Goal: Transaction & Acquisition: Purchase product/service

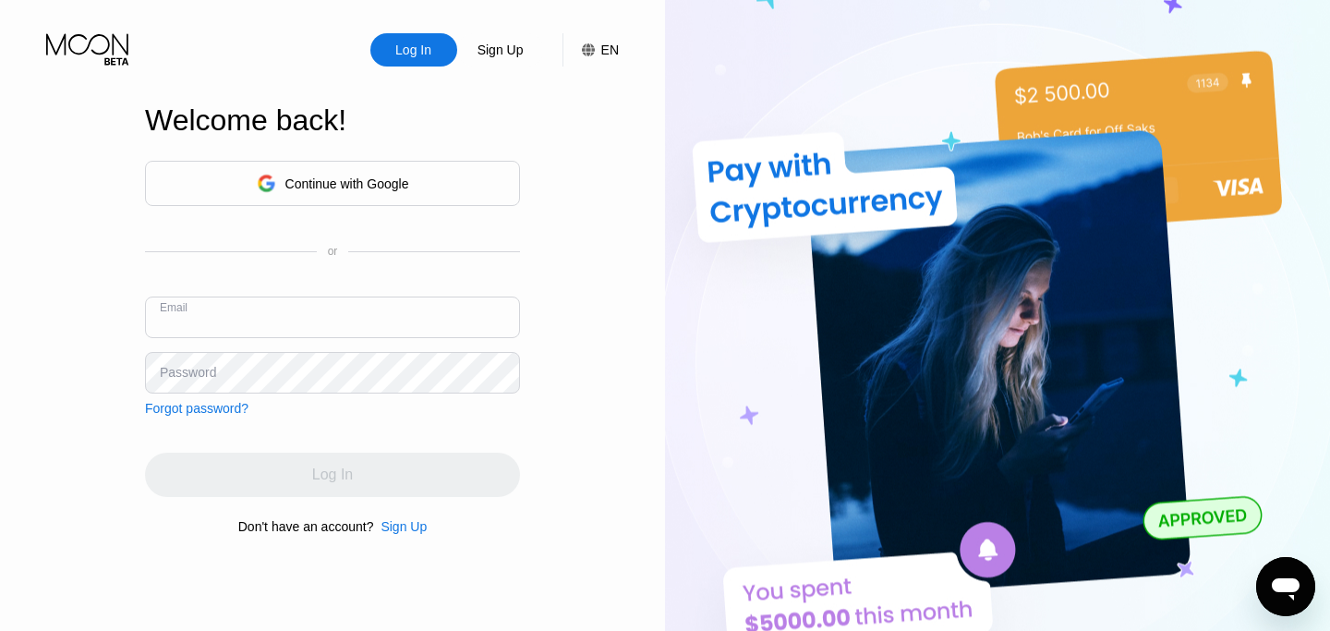
paste input "[EMAIL_ADDRESS][DOMAIN_NAME]"
type input "[EMAIL_ADDRESS][DOMAIN_NAME]"
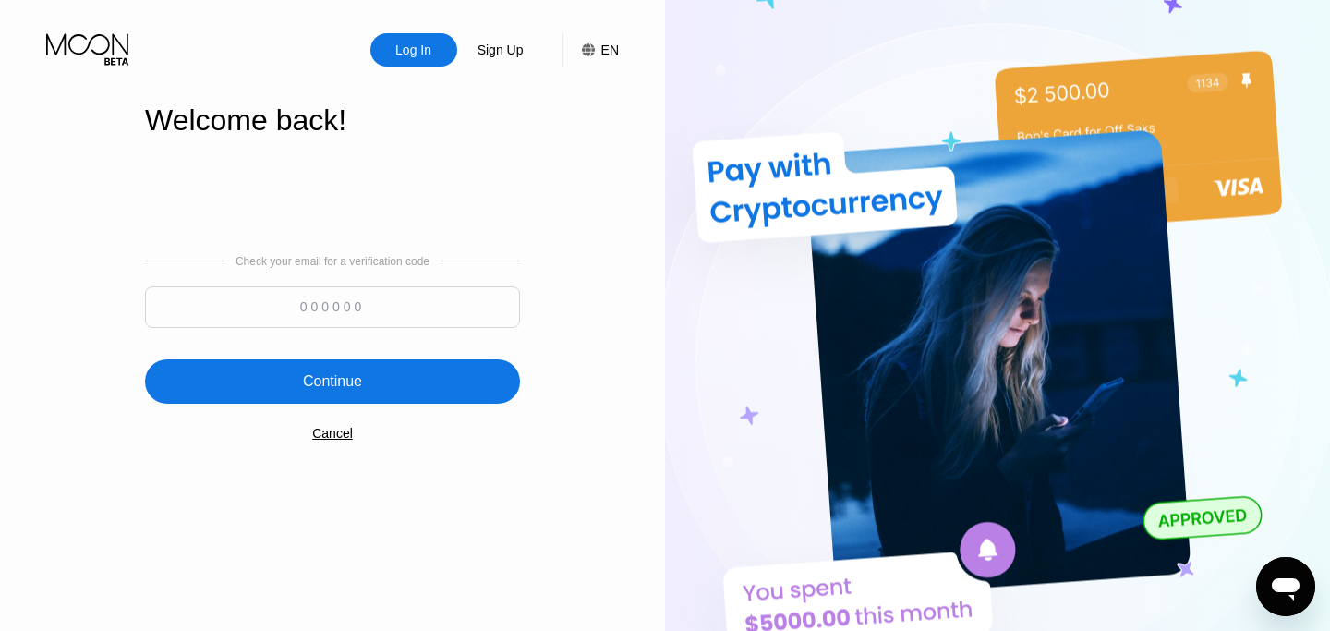
click at [316, 306] on input at bounding box center [332, 307] width 375 height 42
type input "667576"
click at [315, 393] on div "Continue" at bounding box center [332, 381] width 375 height 44
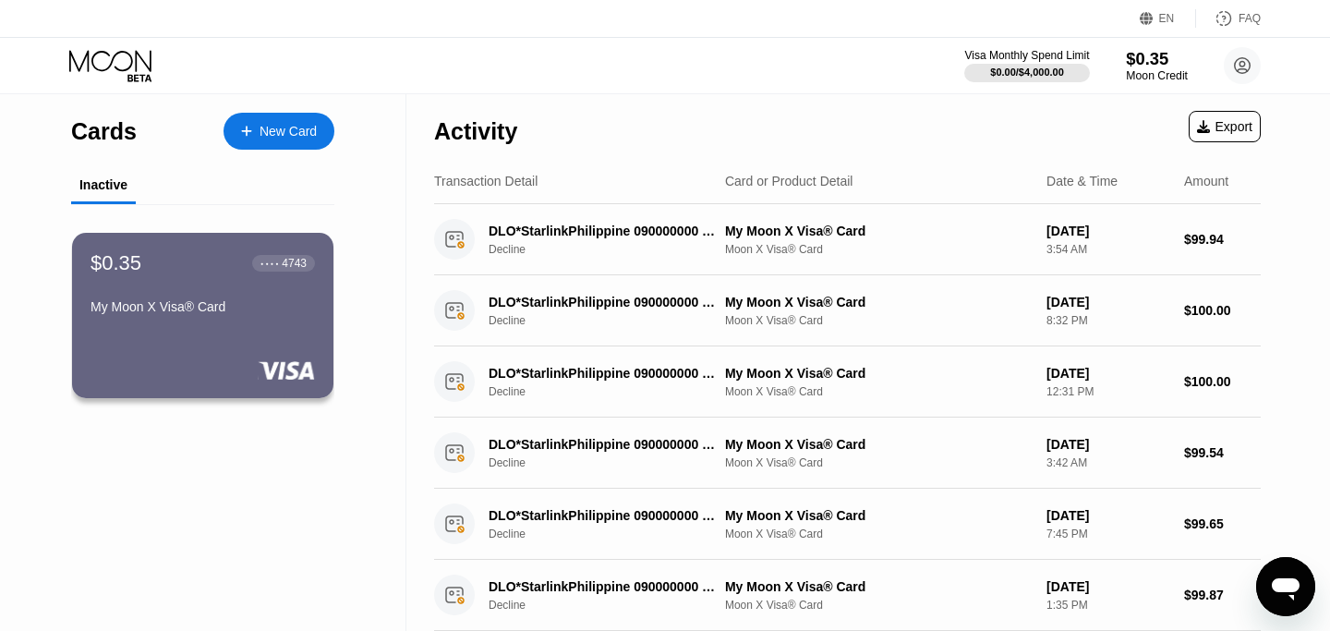
click at [1147, 66] on div "$0.35" at bounding box center [1157, 58] width 62 height 19
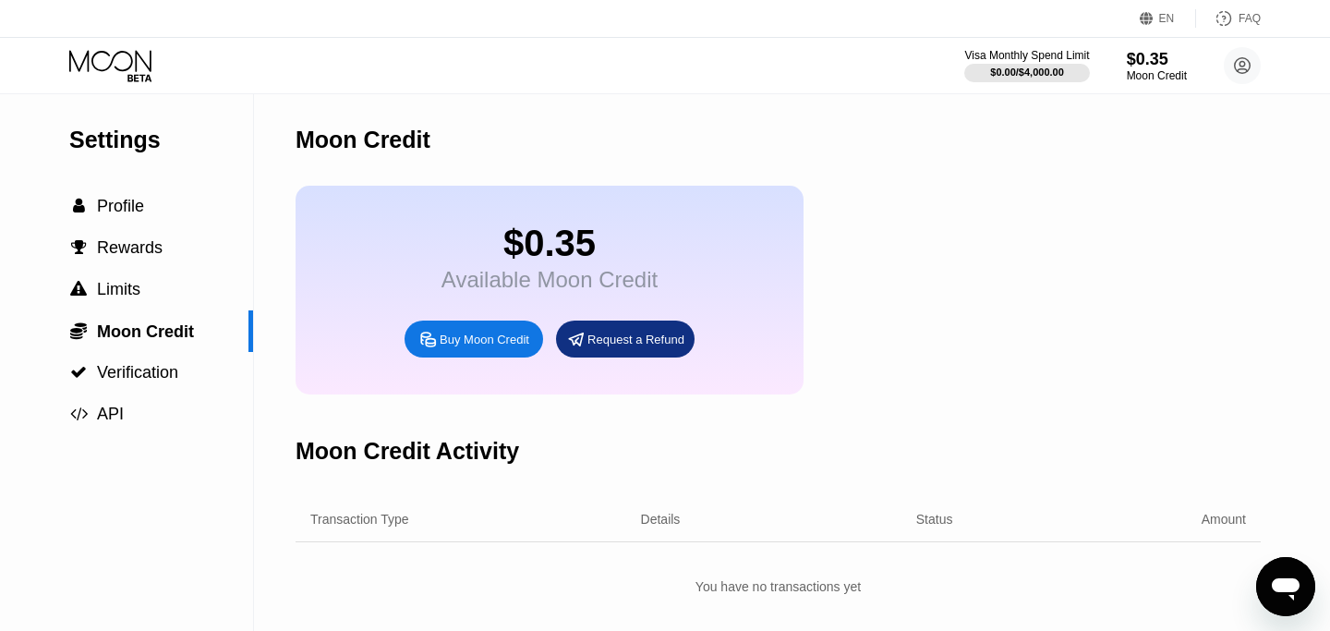
click at [465, 335] on div "Buy Moon Credit" at bounding box center [485, 340] width 90 height 16
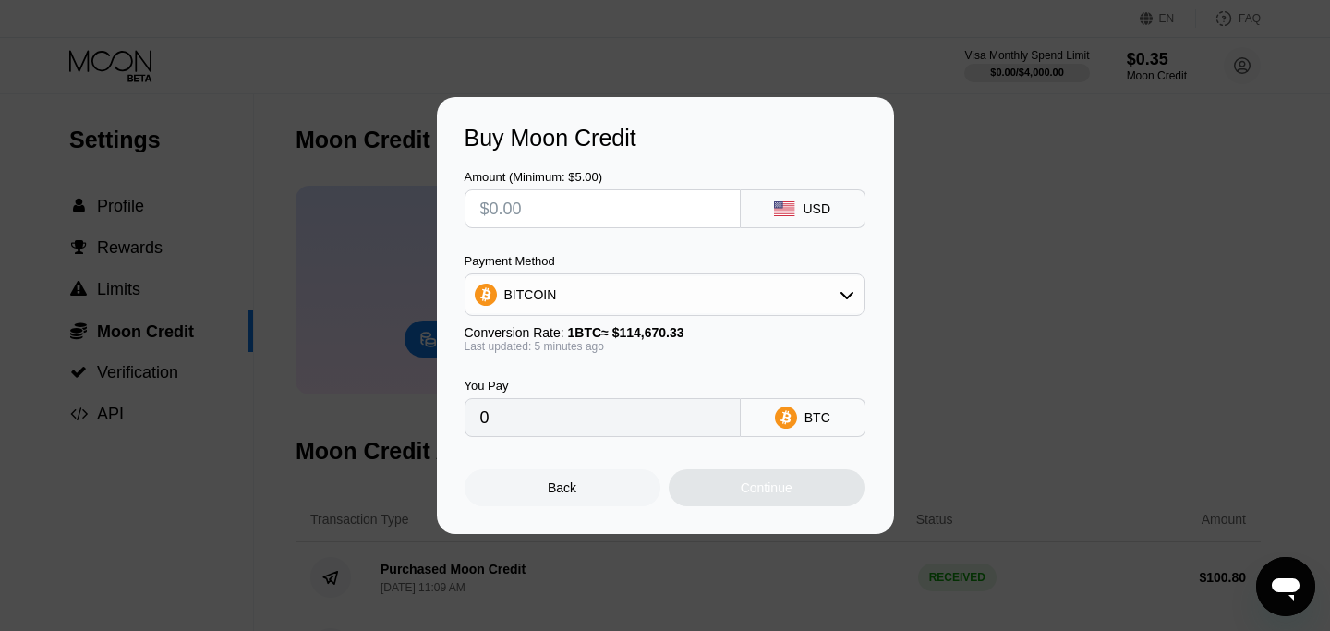
click at [625, 207] on input "text" at bounding box center [602, 208] width 245 height 37
type input "$1"
type input "0.00000873"
type input "$10"
type input "0.00008725"
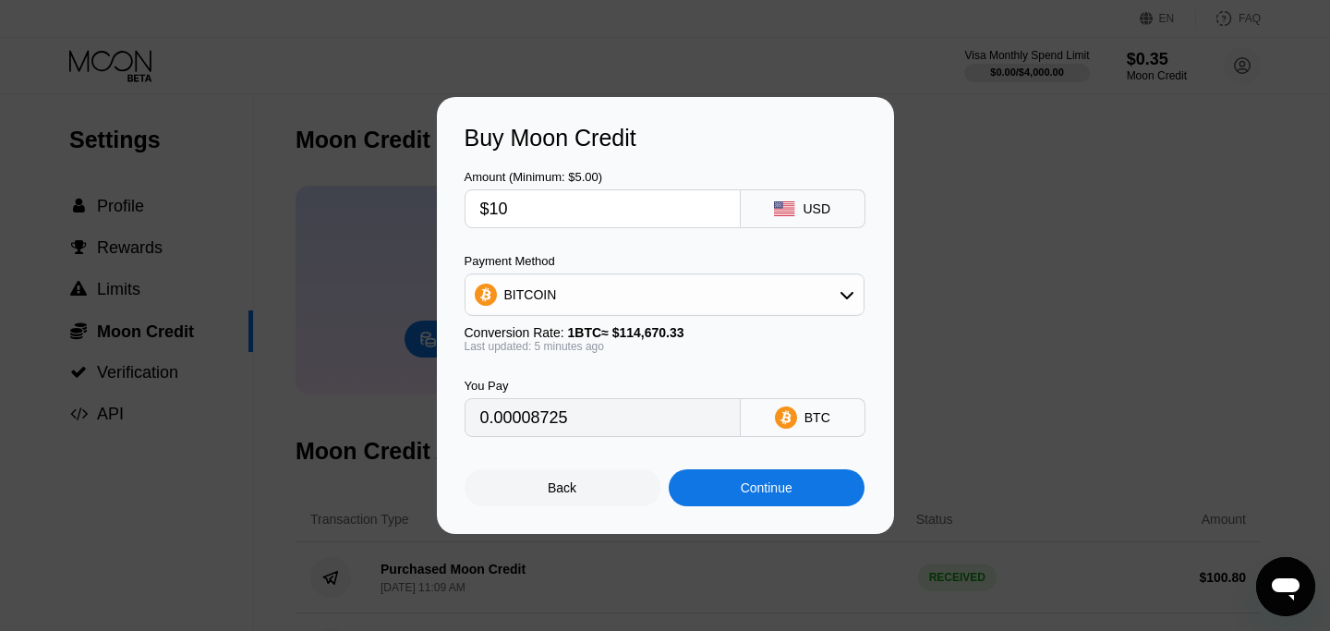
type input "$101"
type input "0.00088120"
click at [734, 489] on div "Continue" at bounding box center [767, 487] width 196 height 37
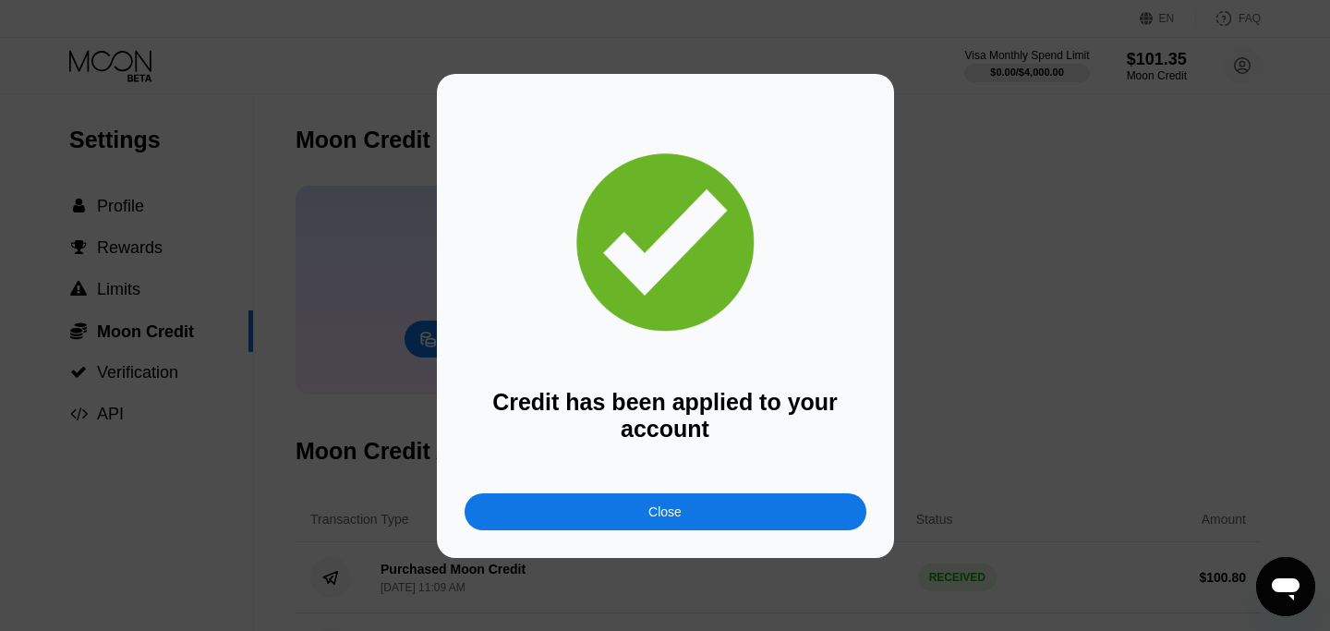
click at [593, 513] on div "Close" at bounding box center [666, 511] width 402 height 37
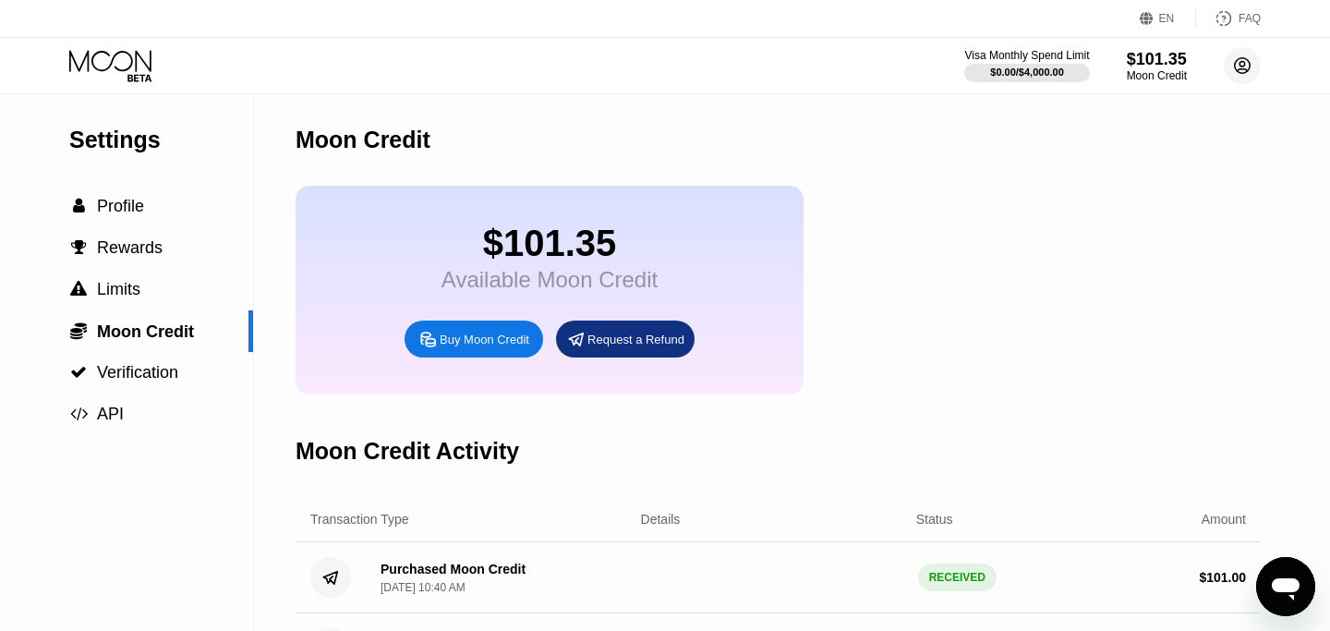
click at [1244, 64] on icon at bounding box center [1243, 66] width 10 height 10
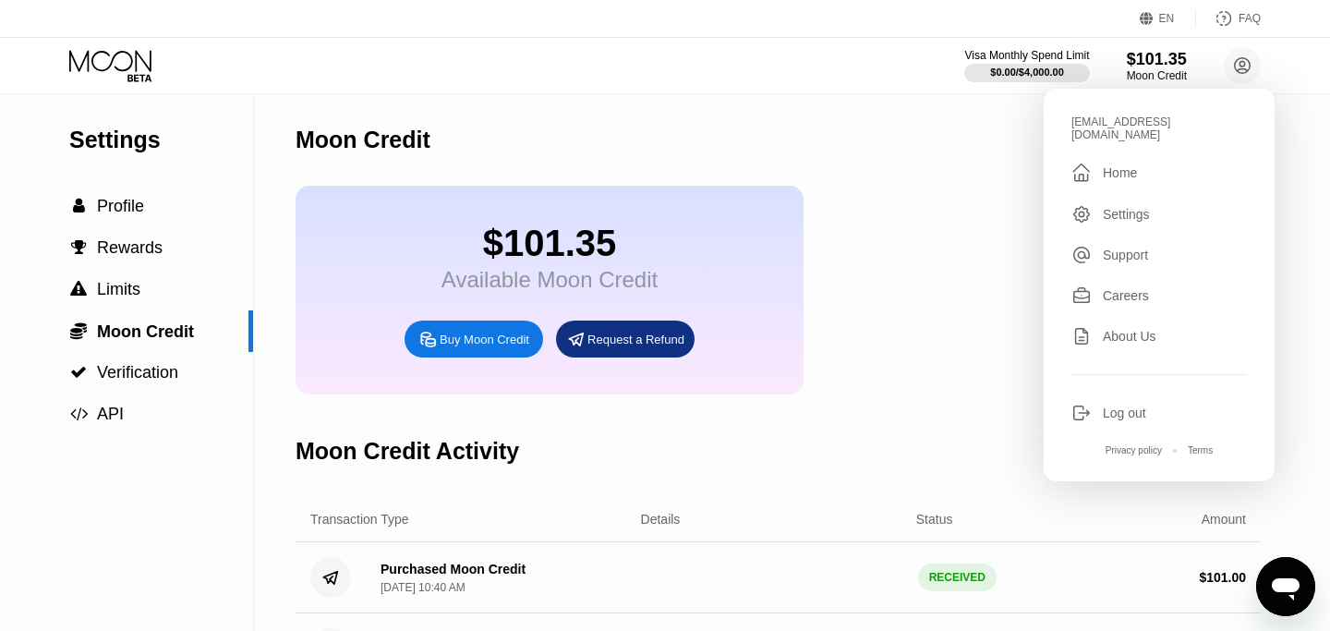
click at [1111, 162] on div " Home" at bounding box center [1158, 173] width 175 height 22
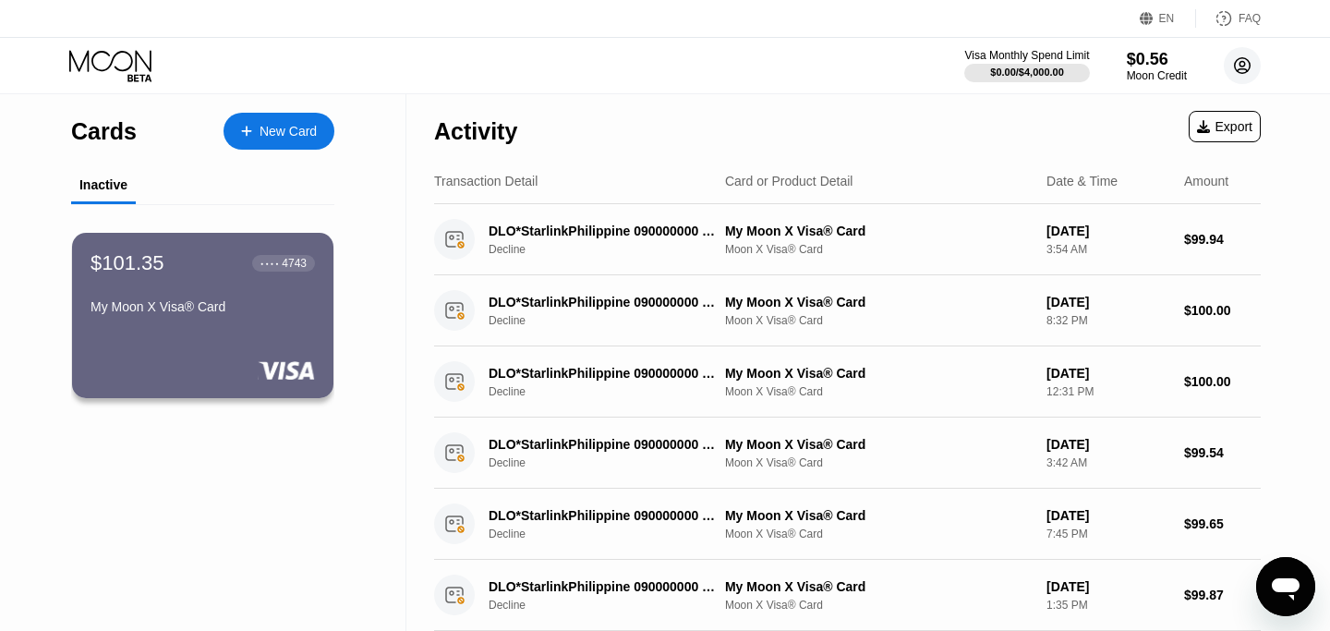
click at [1240, 67] on circle at bounding box center [1242, 65] width 37 height 37
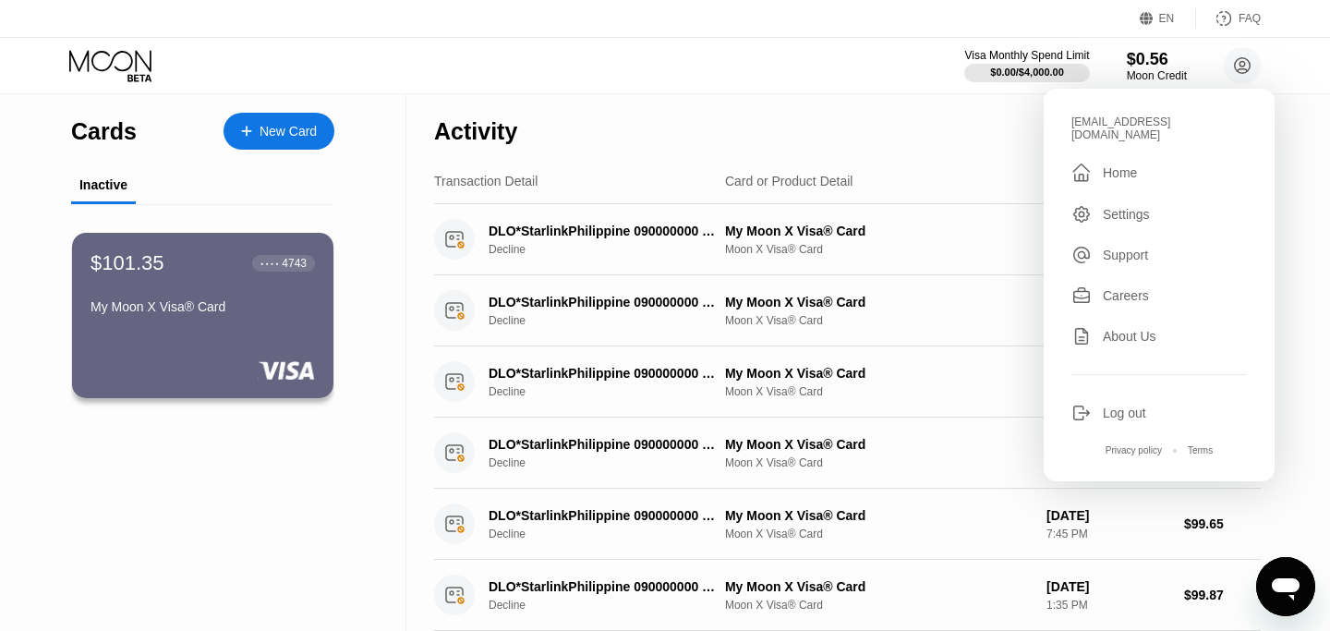
click at [1122, 165] on div "Home" at bounding box center [1120, 172] width 34 height 15
